Goal: Book appointment/travel/reservation

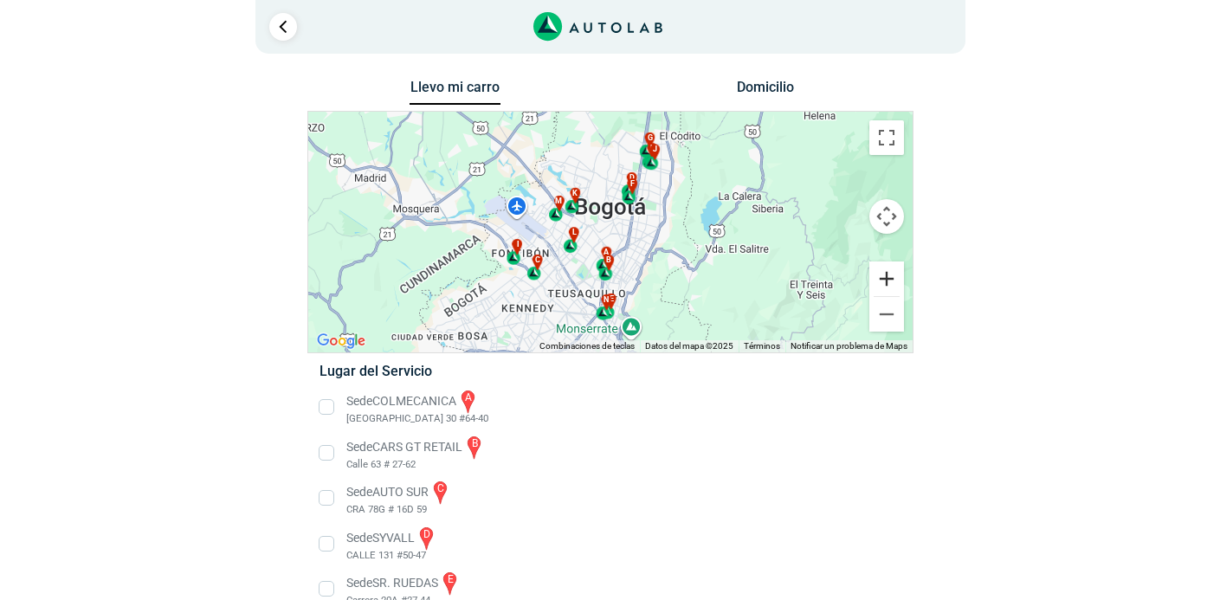
click at [874, 276] on button "Ampliar" at bounding box center [886, 278] width 35 height 35
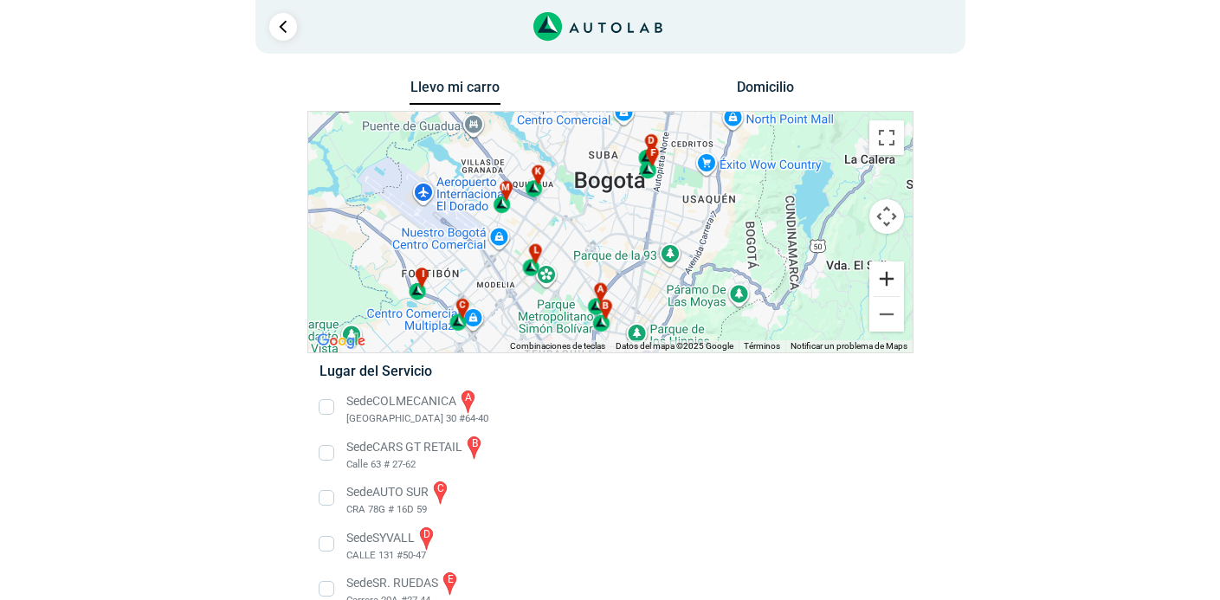
click at [874, 276] on button "Ampliar" at bounding box center [886, 278] width 35 height 35
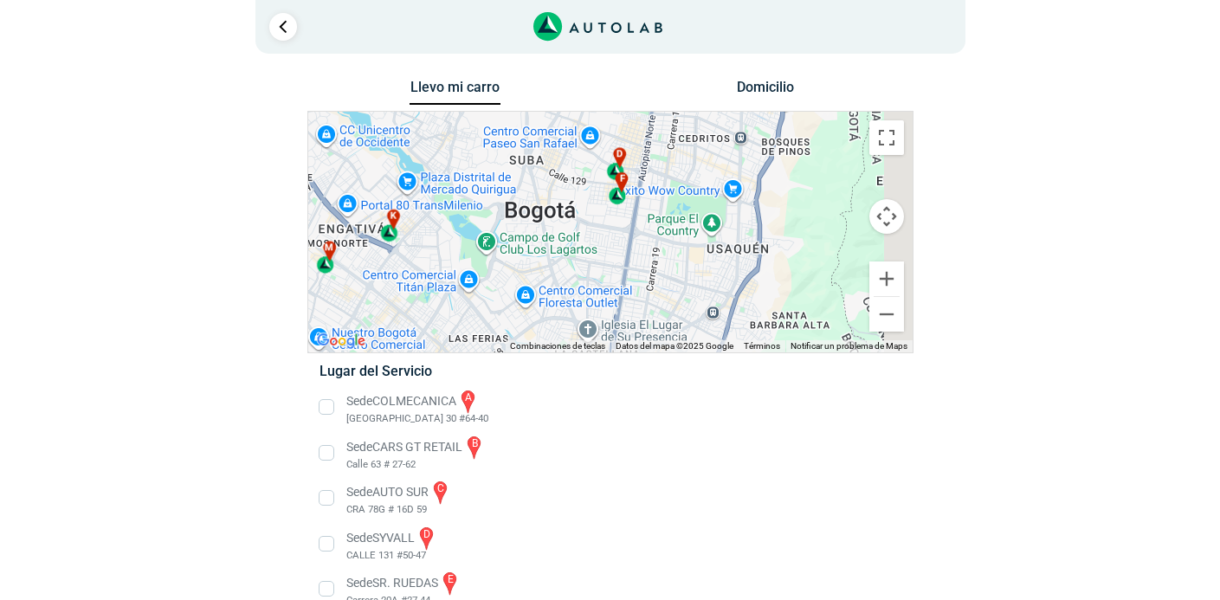
drag, startPoint x: 756, startPoint y: 224, endPoint x: 685, endPoint y: 309, distance: 110.6
click at [685, 309] on div "a b c d e f g" at bounding box center [610, 232] width 604 height 241
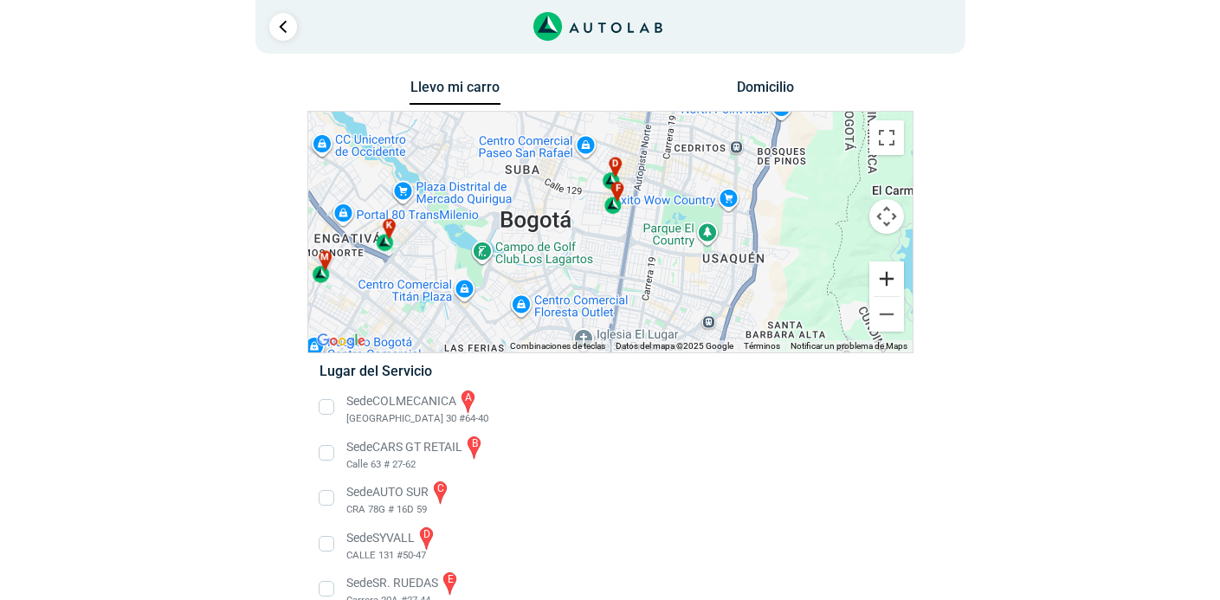
click at [887, 276] on button "Ampliar" at bounding box center [886, 278] width 35 height 35
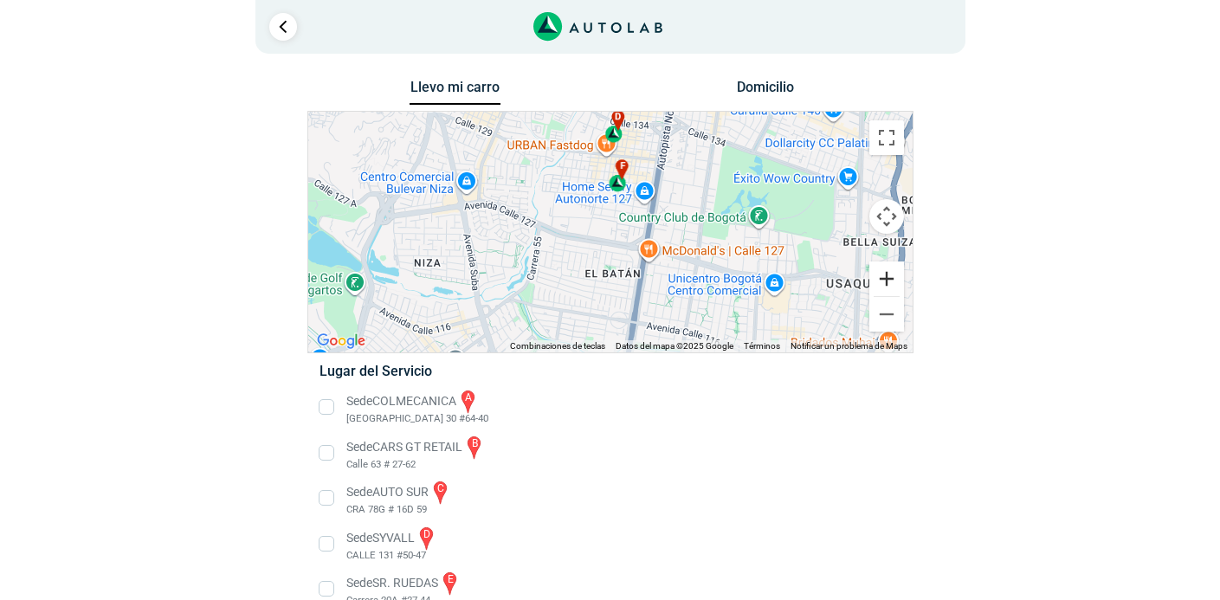
click at [887, 276] on button "Ampliar" at bounding box center [886, 278] width 35 height 35
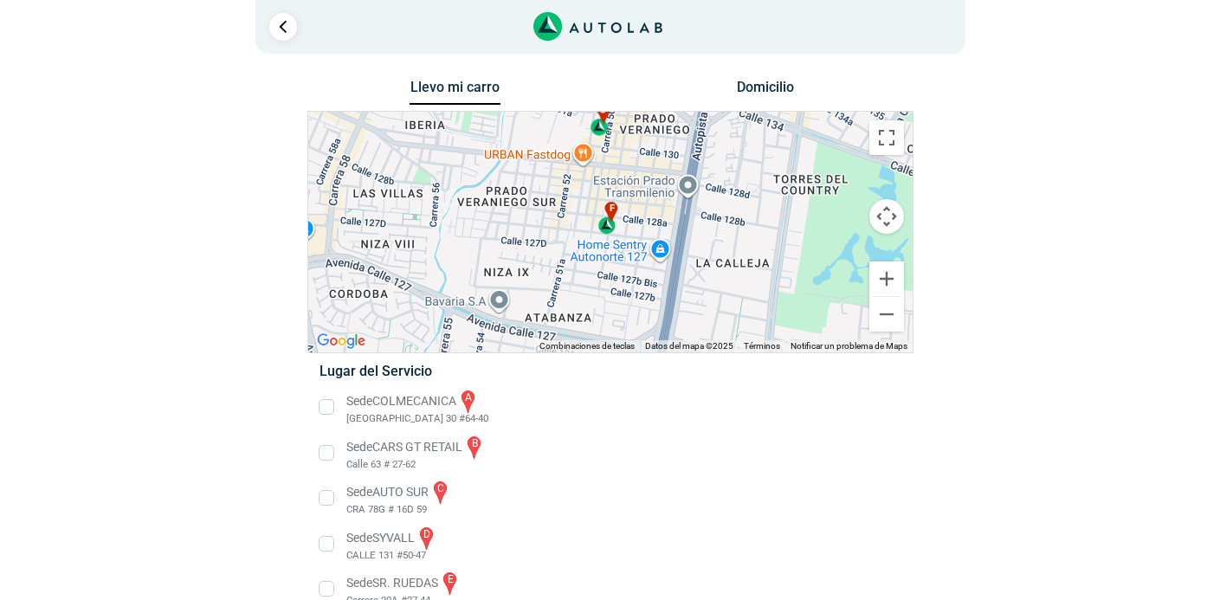
drag, startPoint x: 718, startPoint y: 175, endPoint x: 697, endPoint y: 265, distance: 92.4
click at [697, 266] on div "a b c d e f g" at bounding box center [610, 232] width 604 height 241
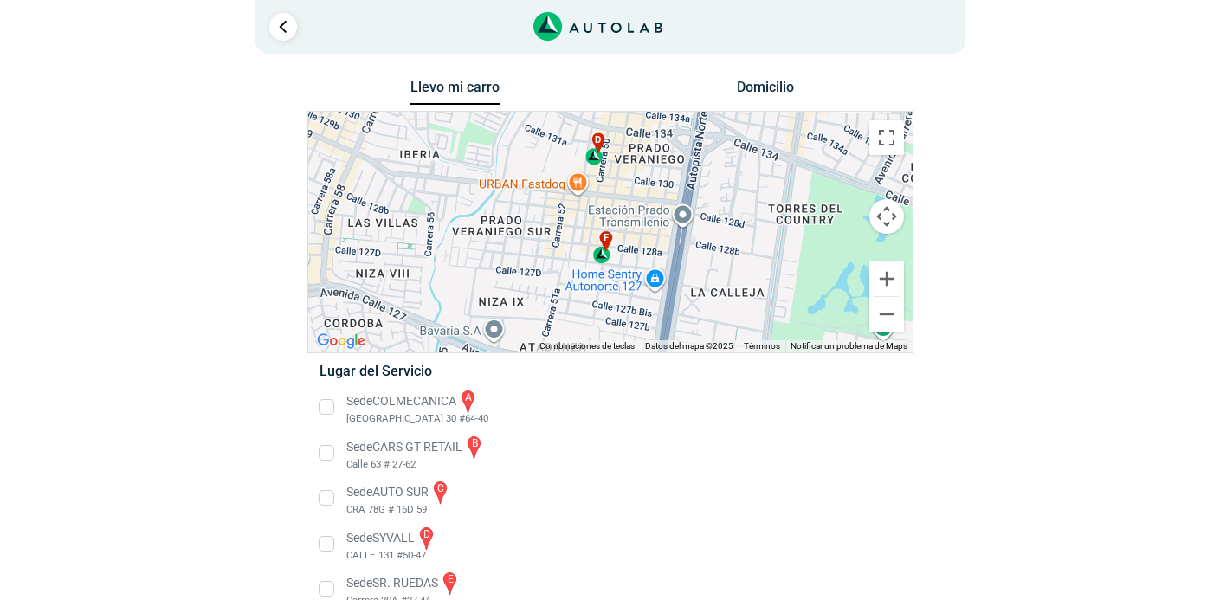
drag, startPoint x: 711, startPoint y: 239, endPoint x: 707, endPoint y: 261, distance: 21.9
click at [707, 261] on div "a b c d e f g" at bounding box center [610, 232] width 604 height 241
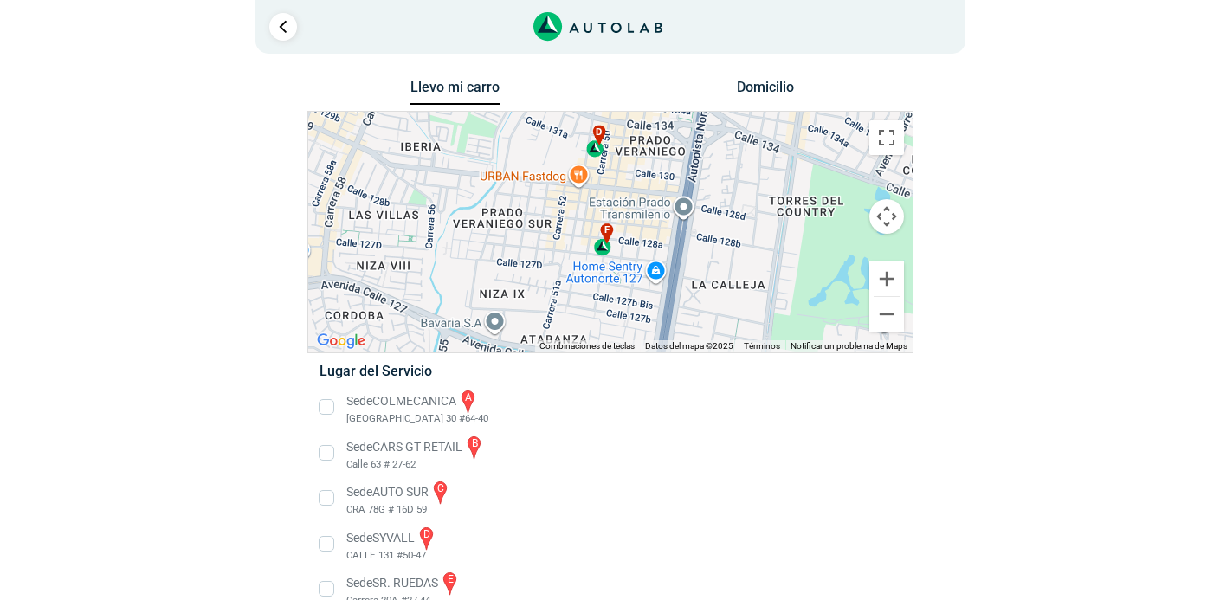
click at [607, 232] on span "f" at bounding box center [606, 230] width 5 height 15
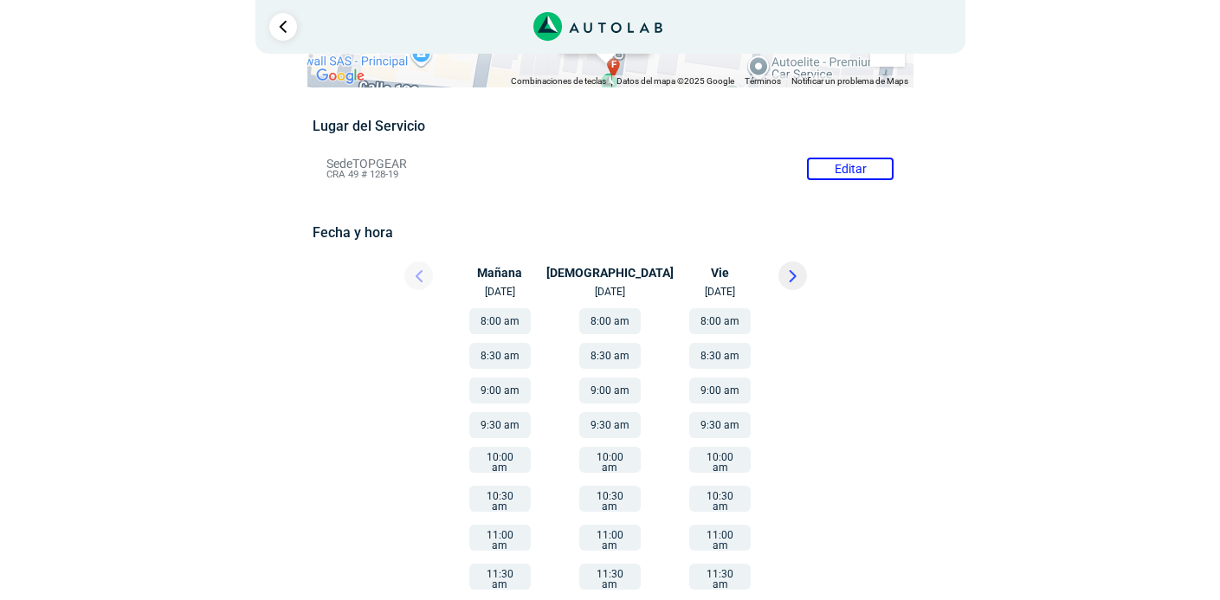
scroll to position [111, 0]
click at [502, 391] on button "9:00 am" at bounding box center [499, 390] width 61 height 26
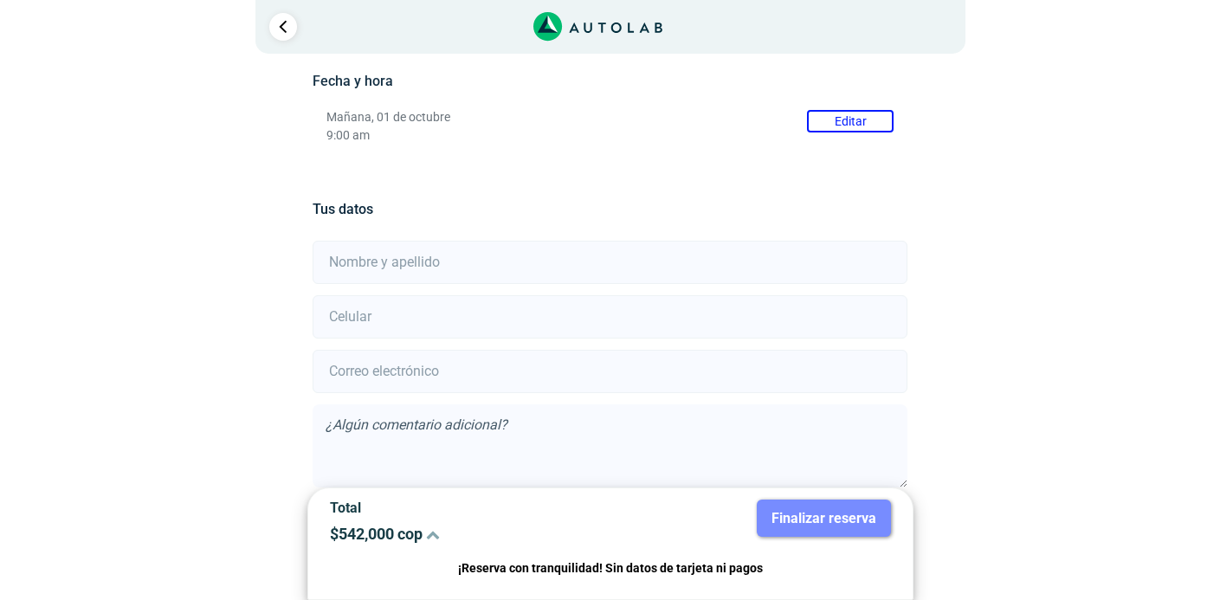
scroll to position [341, 0]
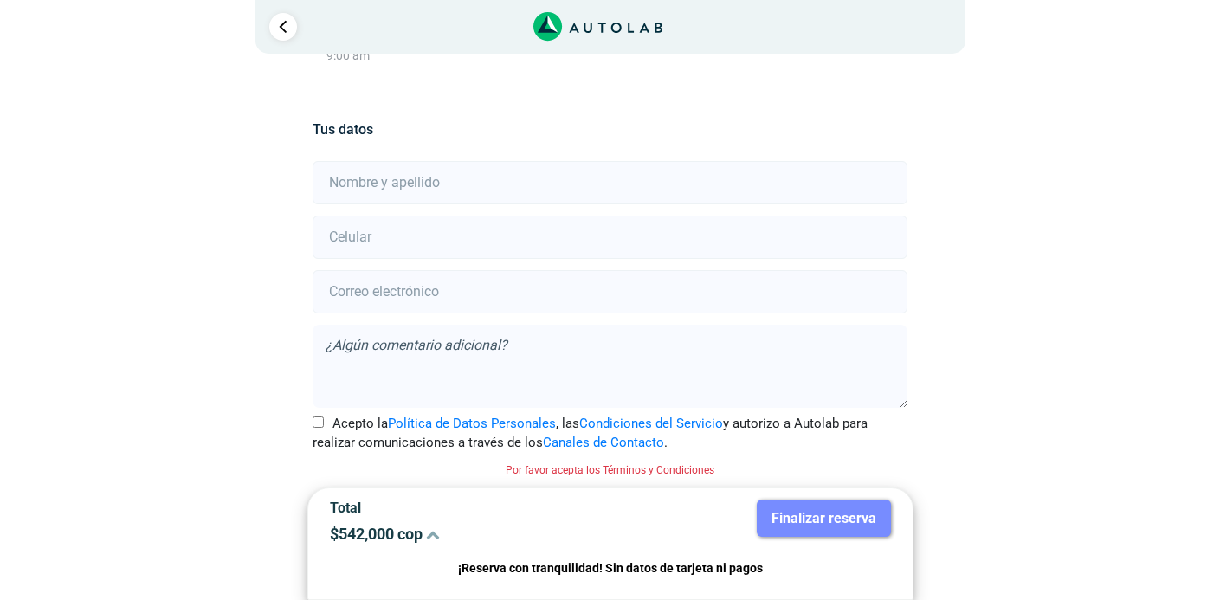
click at [496, 181] on input "text" at bounding box center [610, 182] width 595 height 43
type input "[PERSON_NAME]"
type input "3102425743"
type input "[EMAIL_ADDRESS][DOMAIN_NAME]"
click at [385, 351] on textarea at bounding box center [610, 366] width 595 height 83
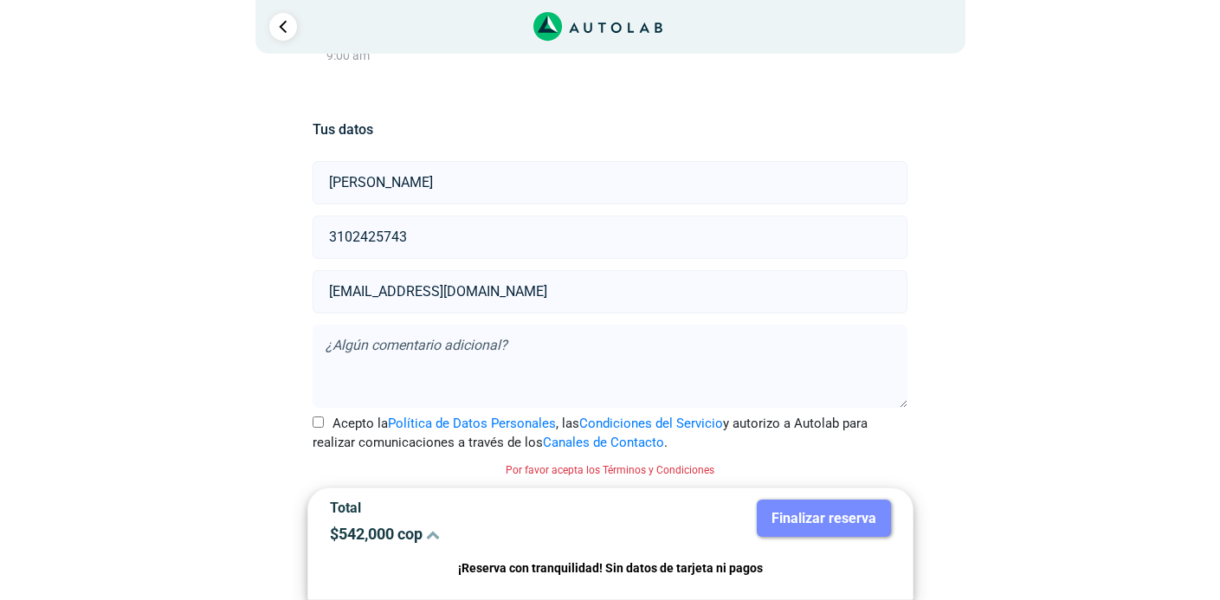
click at [268, 376] on div "Llevo mi carro [GEOGRAPHIC_DATA] ← Mover a la izquierda → Mover a la derecha ↑ …" at bounding box center [610, 167] width 840 height 866
click at [318, 425] on input "Acepto la Política de Datos Personales , las Condiciones del Servicio y autoriz…" at bounding box center [318, 421] width 11 height 11
checkbox input "true"
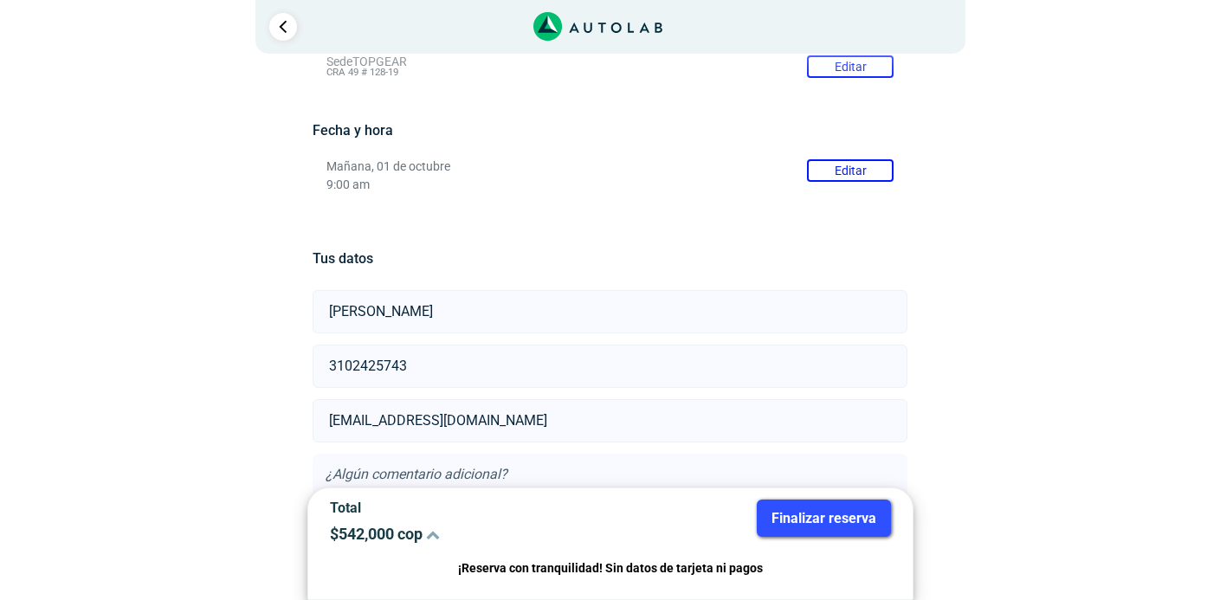
scroll to position [191, 0]
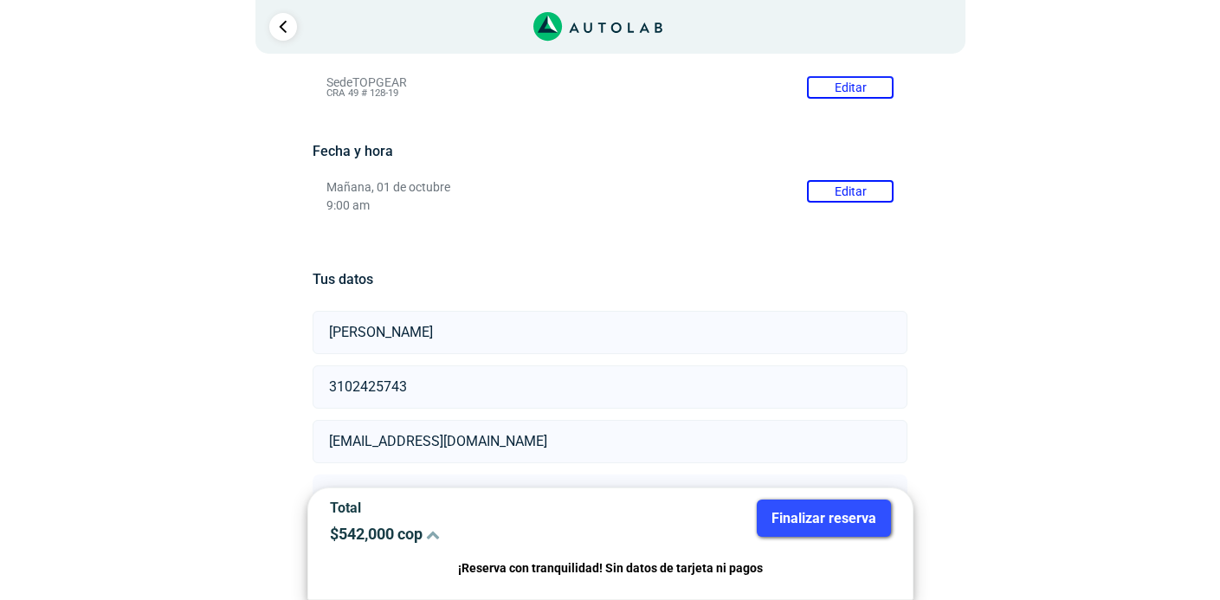
click at [347, 340] on input "[PERSON_NAME]" at bounding box center [610, 332] width 595 height 43
type input "[PERSON_NAME]"
click at [145, 315] on div "Llevo mi carro [GEOGRAPHIC_DATA] ← Mover a la izquierda → Mover a la derecha ↑ …" at bounding box center [610, 305] width 1039 height 843
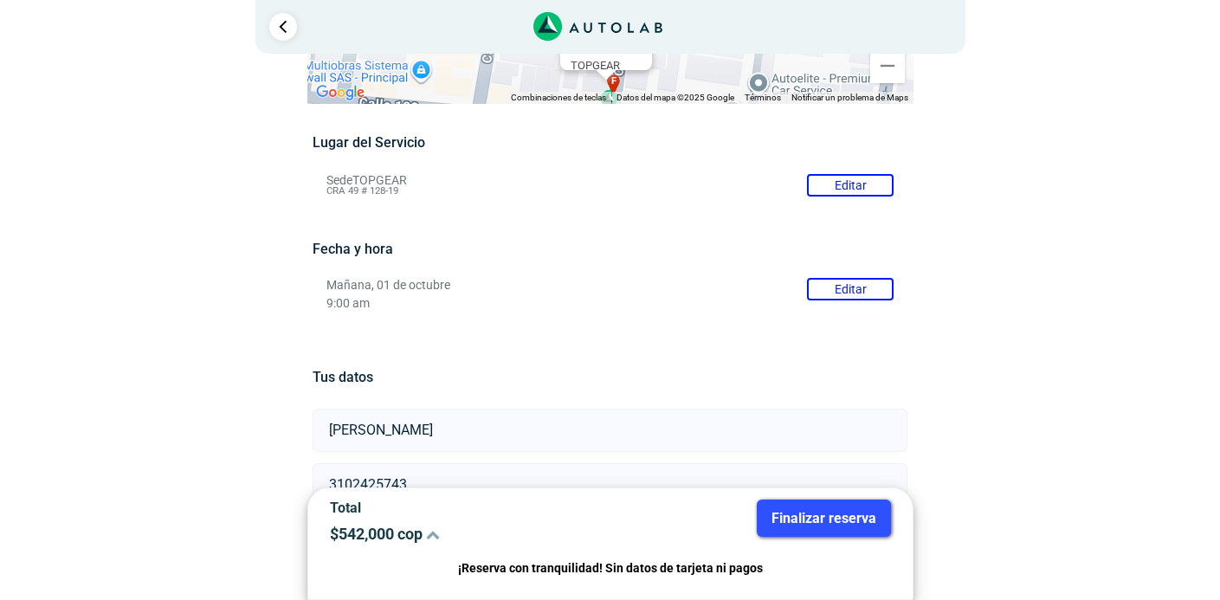
scroll to position [319, 0]
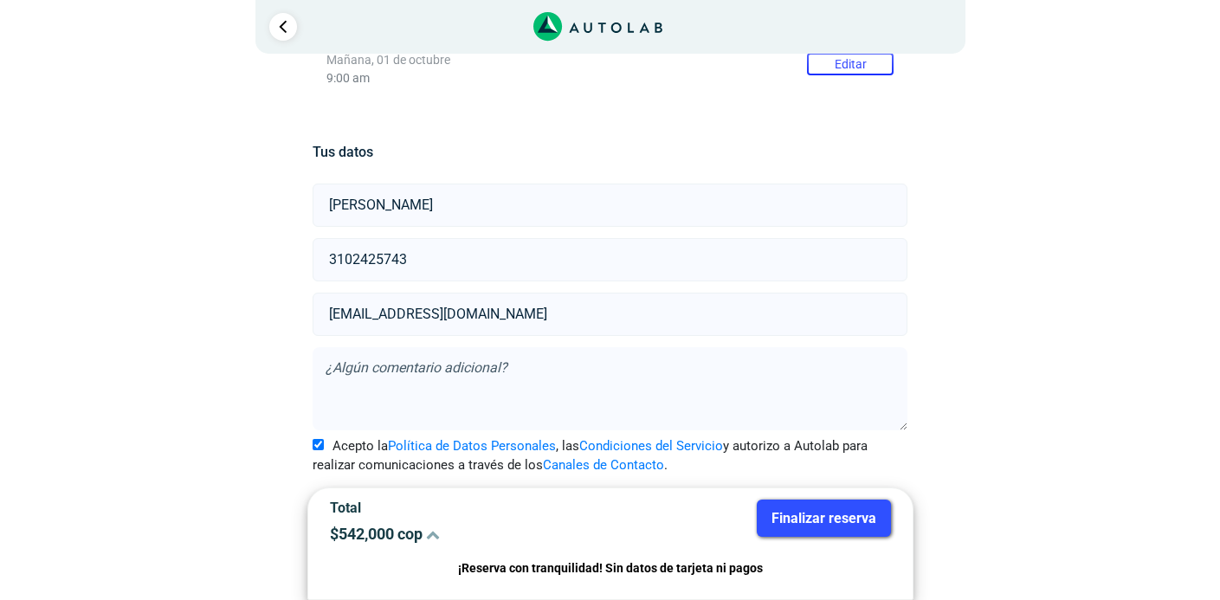
click at [814, 516] on button "Finalizar reserva" at bounding box center [824, 518] width 134 height 37
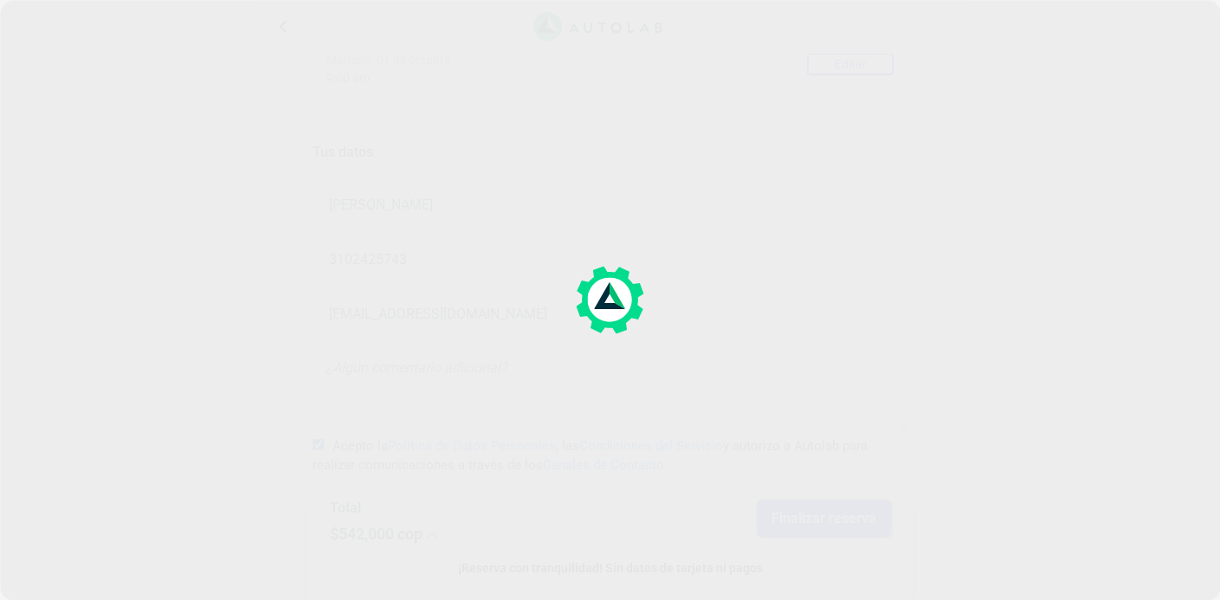
scroll to position [0, 0]
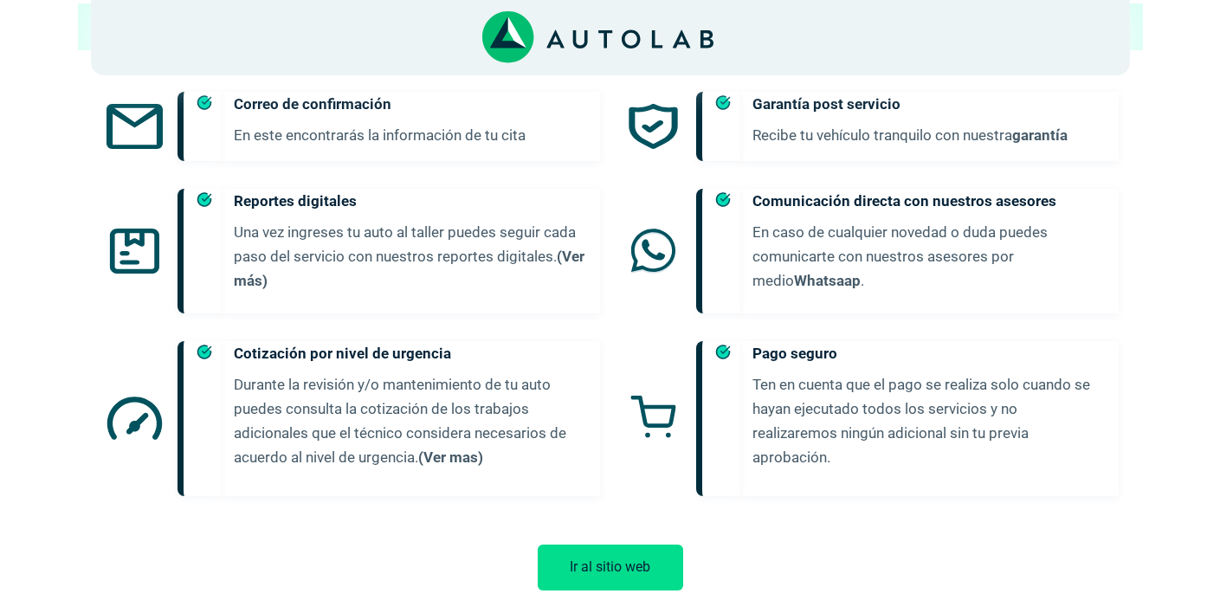
scroll to position [938, 0]
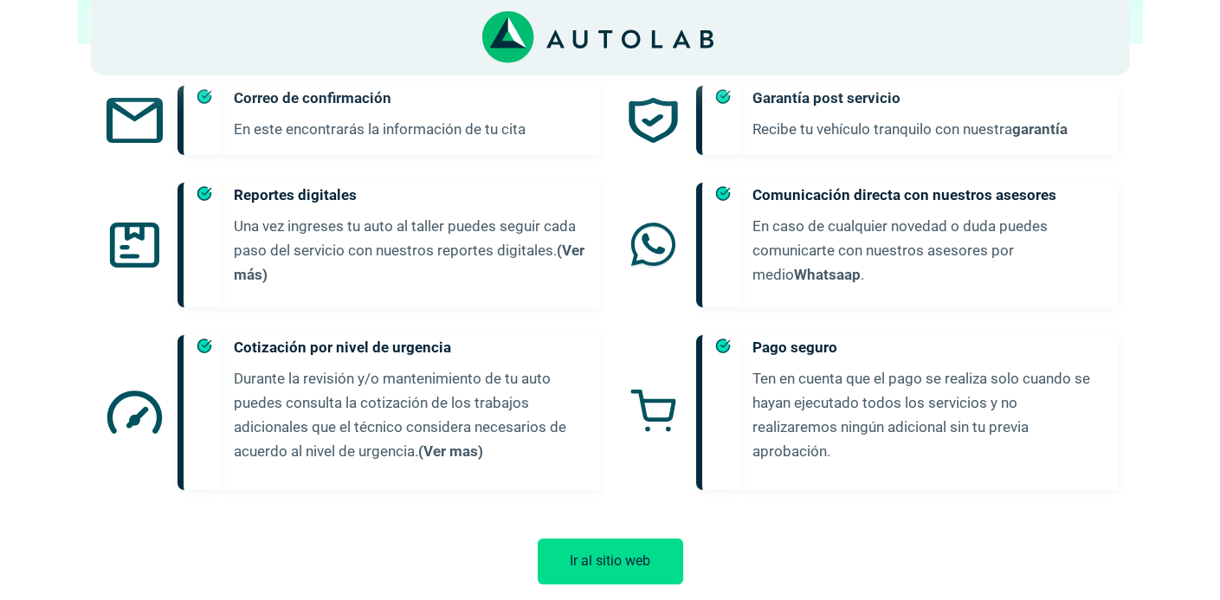
click at [607, 539] on button "Ir al sitio web" at bounding box center [610, 562] width 145 height 46
